Goal: Transaction & Acquisition: Book appointment/travel/reservation

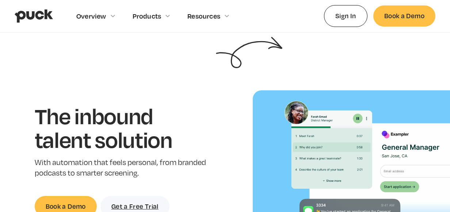
scroll to position [2, 0]
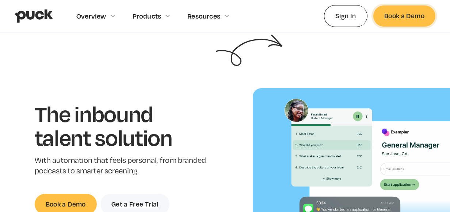
click at [401, 17] on link "Book a Demo" at bounding box center [404, 15] width 62 height 21
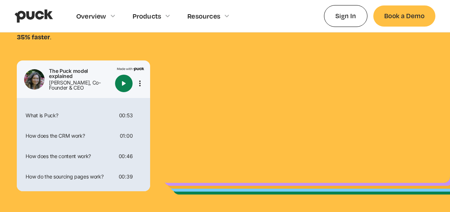
scroll to position [87, 0]
